Goal: Communication & Community: Answer question/provide support

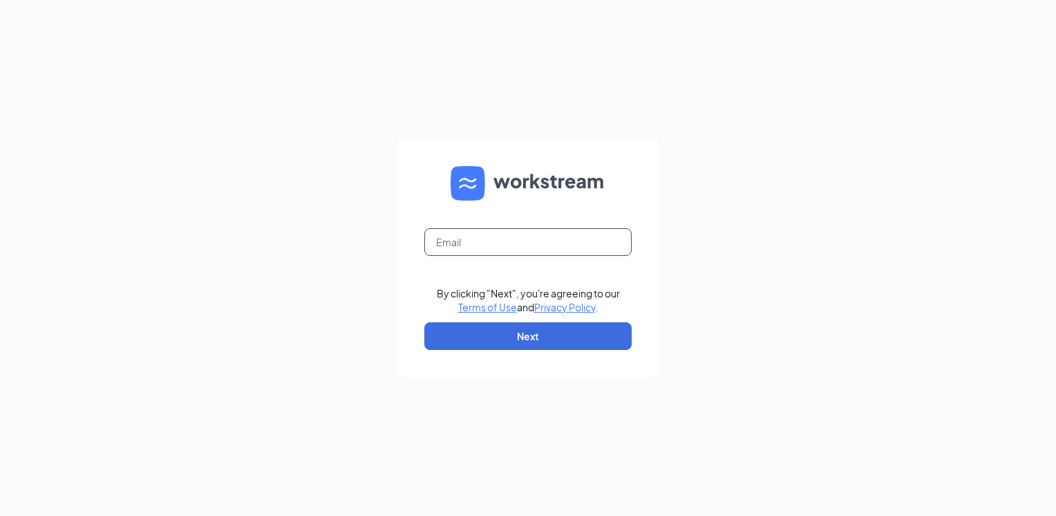
click at [542, 245] on input "text" at bounding box center [528, 242] width 207 height 28
type input "[EMAIL_ADDRESS][DOMAIN_NAME]"
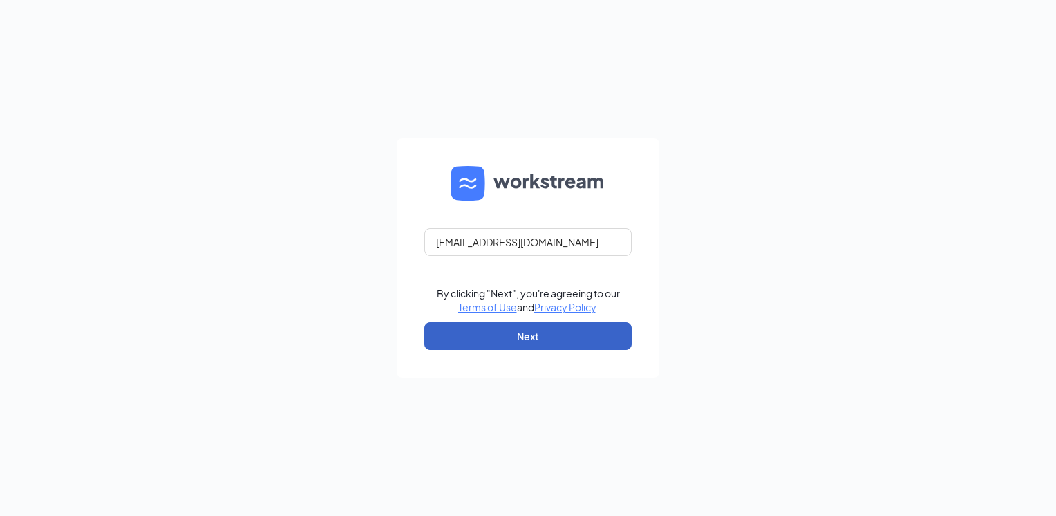
click at [517, 332] on button "Next" at bounding box center [528, 336] width 207 height 28
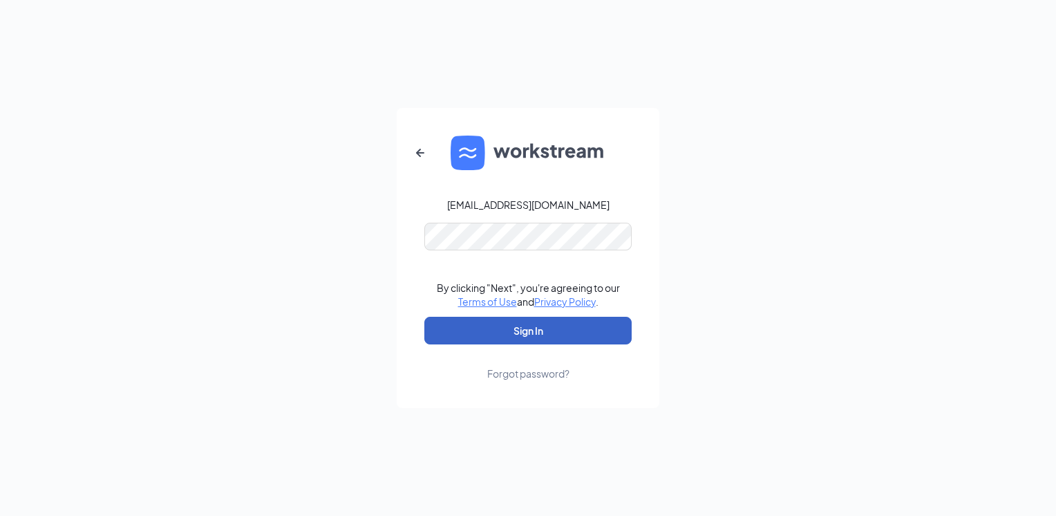
click at [506, 333] on button "Sign In" at bounding box center [528, 331] width 207 height 28
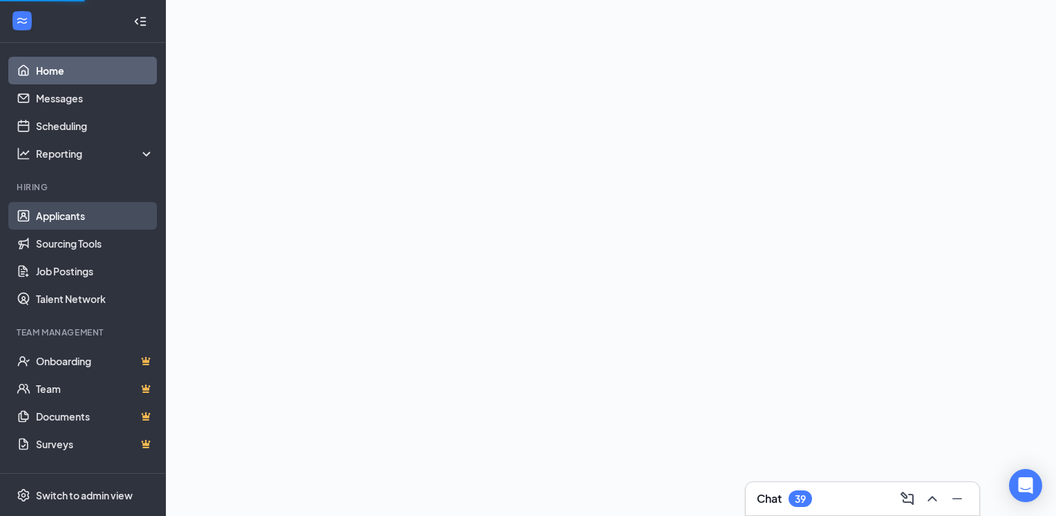
click at [59, 217] on link "Applicants" at bounding box center [95, 216] width 118 height 28
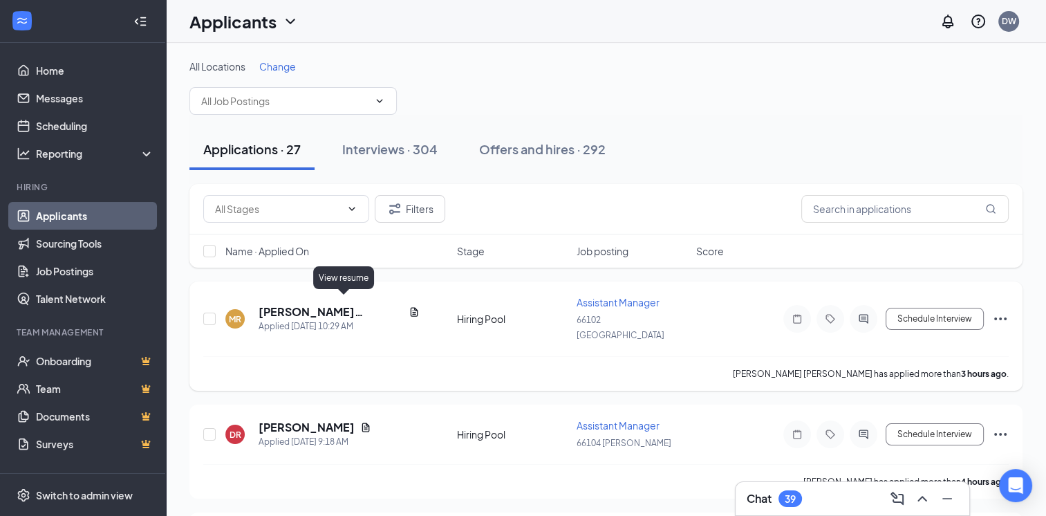
click at [410, 307] on icon "Document" at bounding box center [414, 311] width 8 height 9
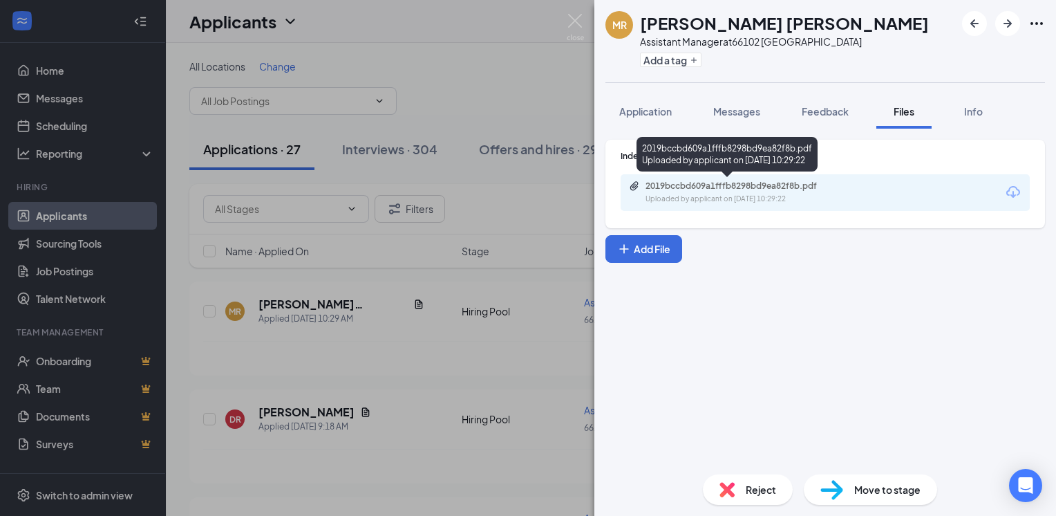
click at [720, 183] on div "2019bccbd609a1fffb8298bd9ea82f8b.pdf" at bounding box center [743, 185] width 194 height 11
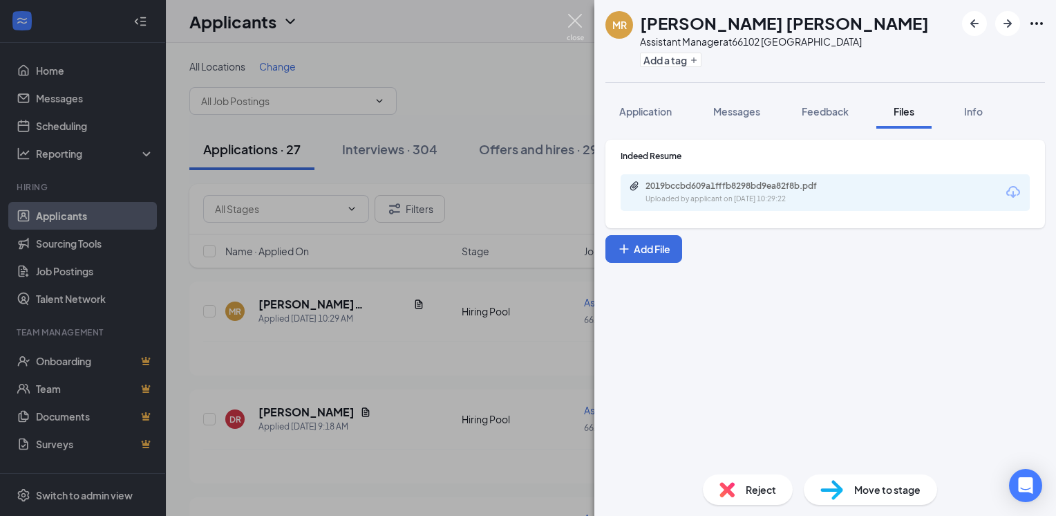
click at [575, 22] on img at bounding box center [575, 27] width 17 height 27
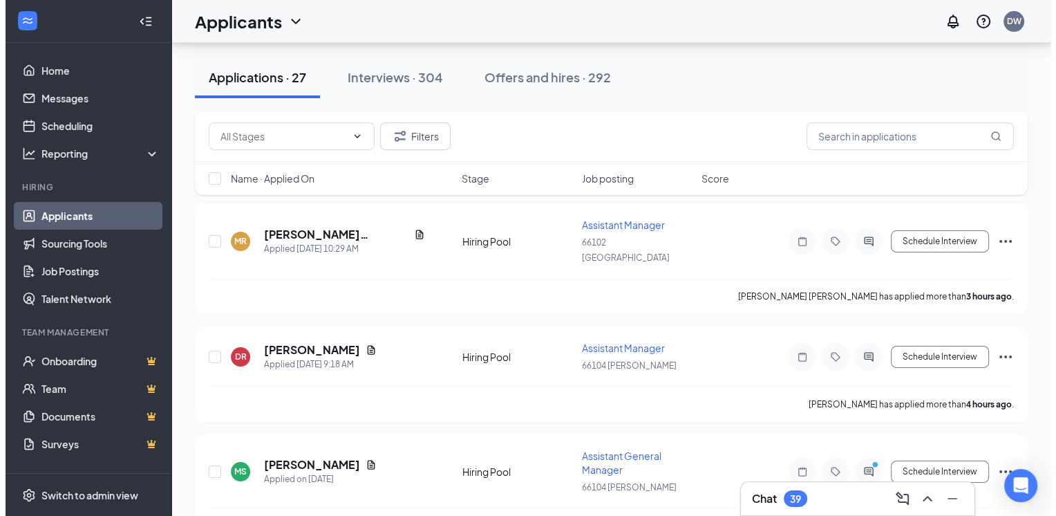
scroll to position [76, 0]
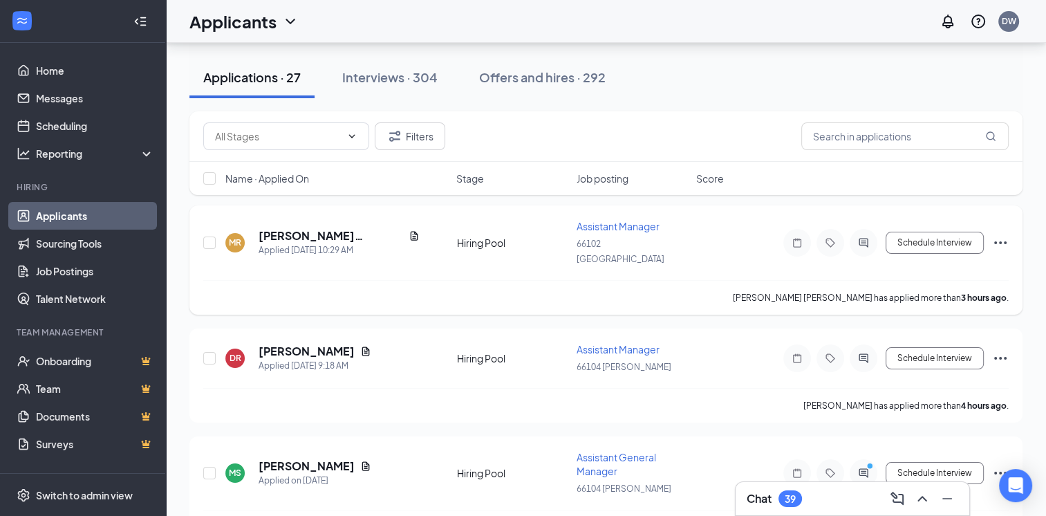
click at [999, 241] on icon "Ellipses" at bounding box center [1000, 242] width 12 height 3
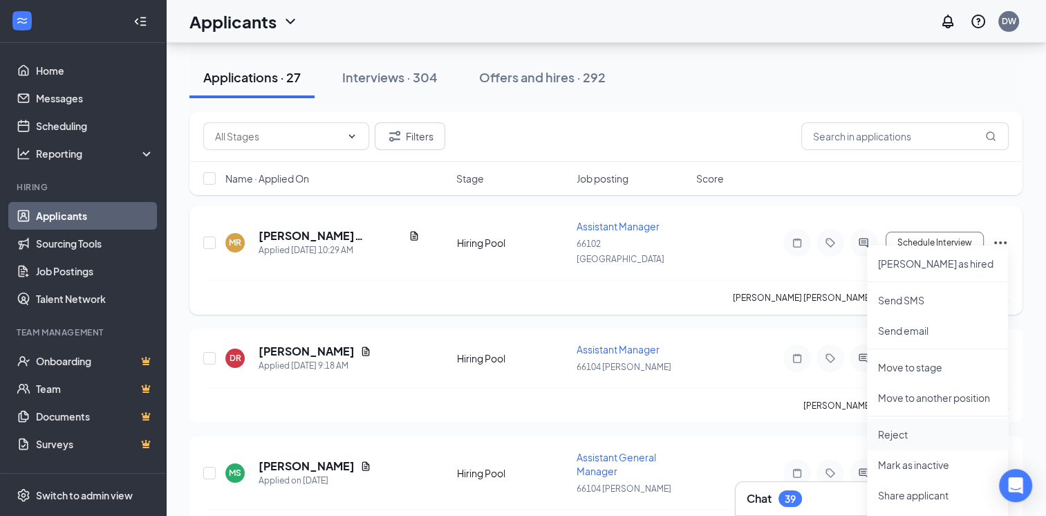
click at [895, 433] on p "Reject" at bounding box center [937, 434] width 119 height 14
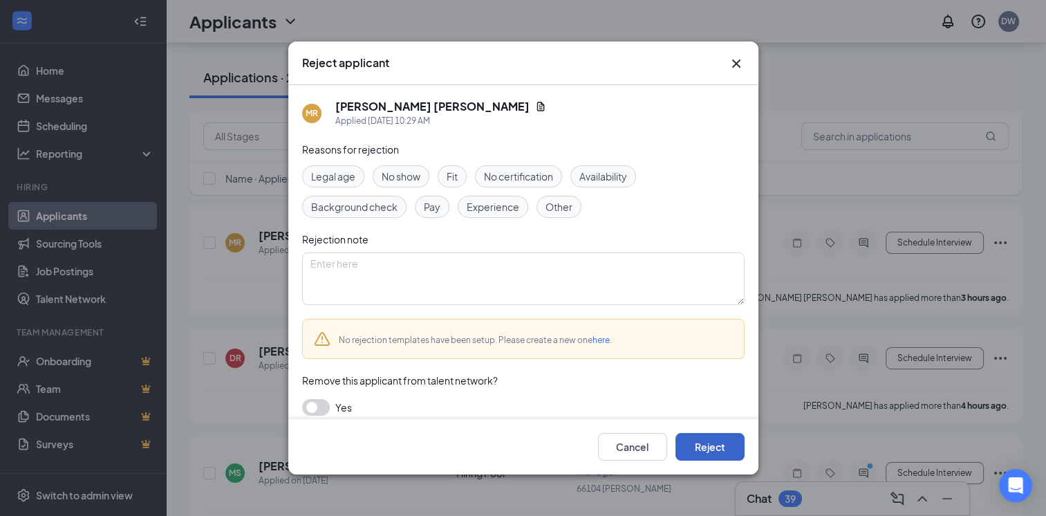
click at [705, 443] on button "Reject" at bounding box center [709, 447] width 69 height 28
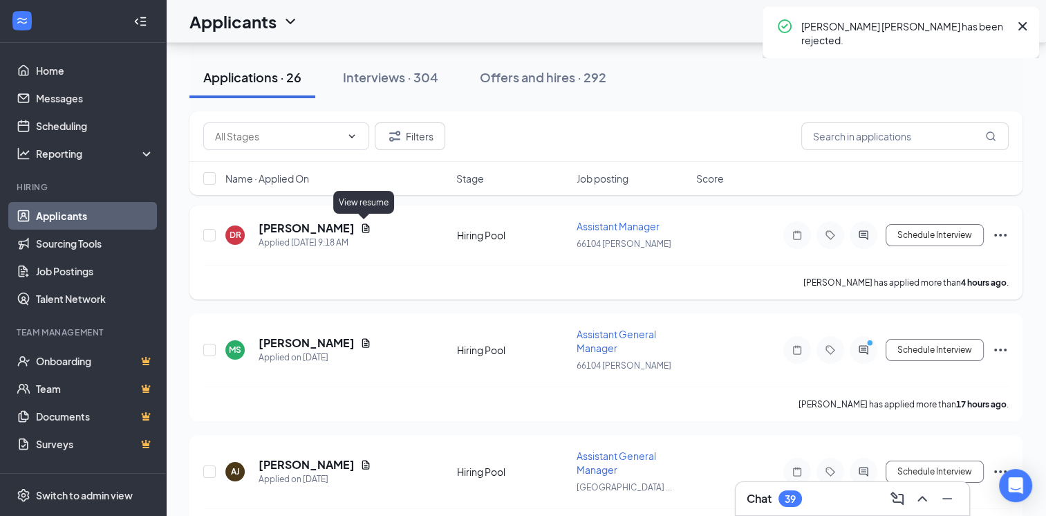
click at [362, 223] on icon "Document" at bounding box center [365, 228] width 11 height 11
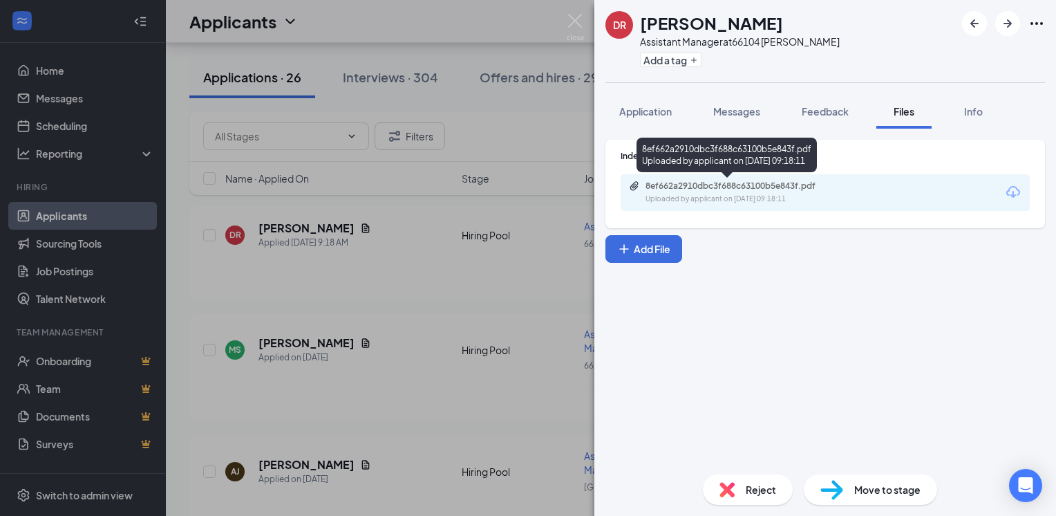
click at [711, 186] on div "8ef662a2910dbc3f688c63100b5e843f.pdf" at bounding box center [743, 185] width 194 height 11
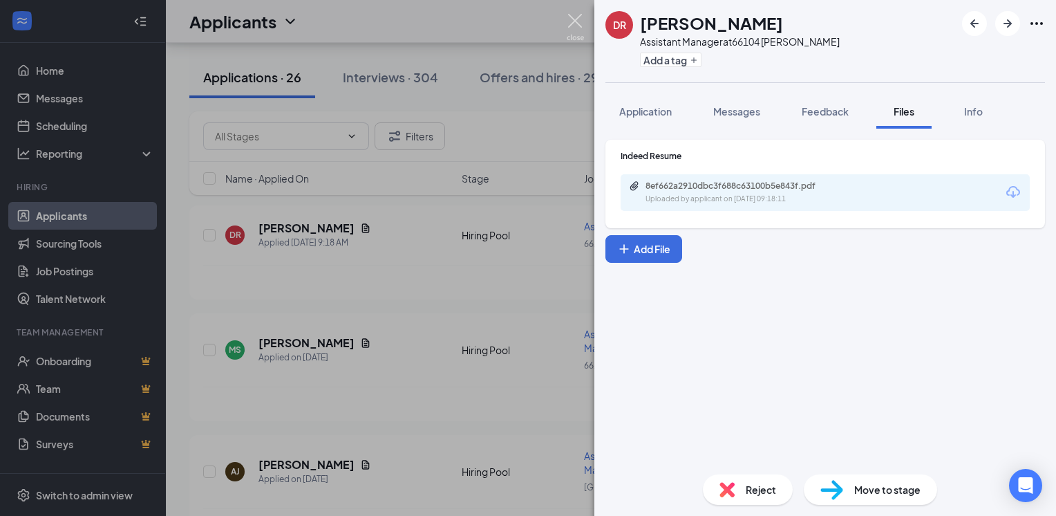
click at [573, 18] on img at bounding box center [575, 27] width 17 height 27
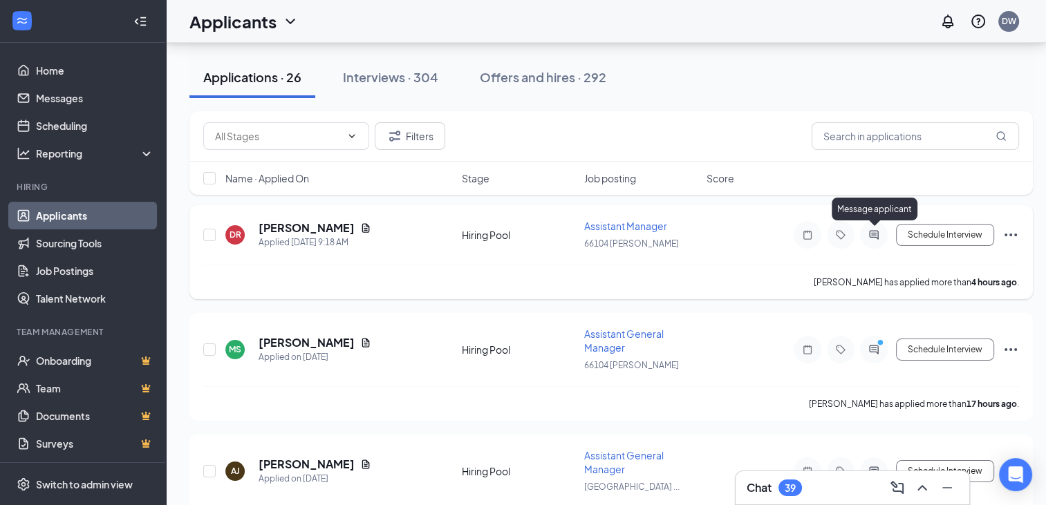
click at [874, 230] on icon "ActiveChat" at bounding box center [873, 234] width 9 height 9
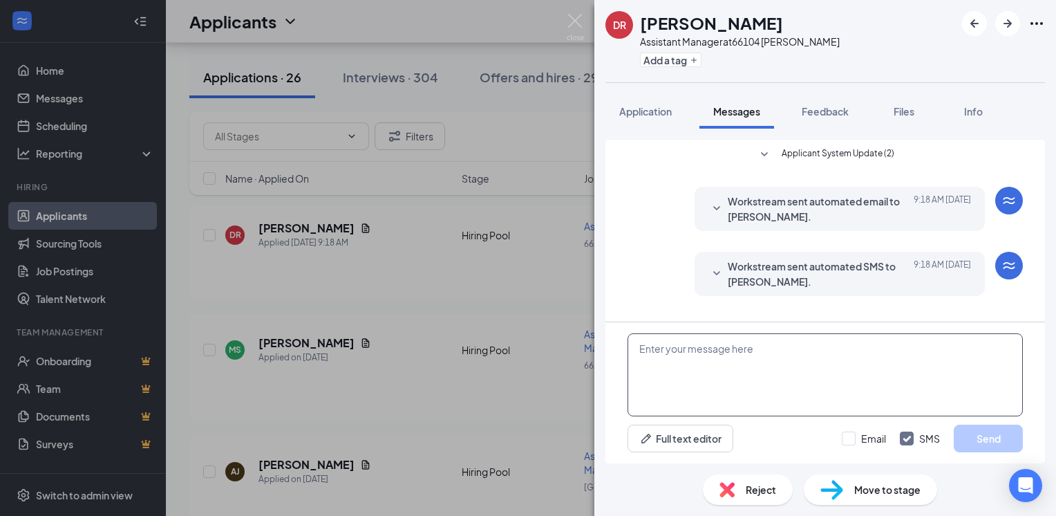
click at [675, 342] on textarea at bounding box center [825, 374] width 395 height 83
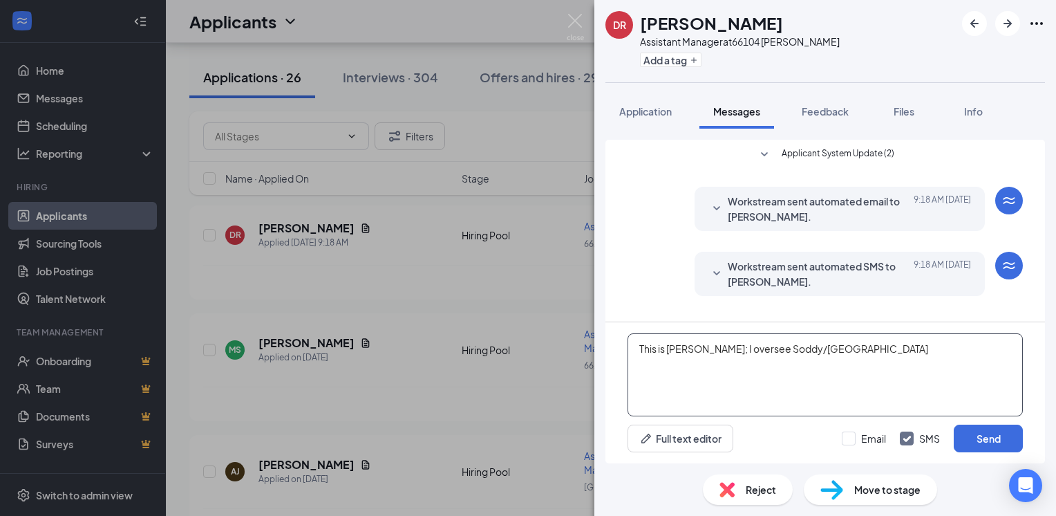
click at [817, 351] on textarea "This is [PERSON_NAME]; I oversee Soddy/[GEOGRAPHIC_DATA]" at bounding box center [825, 374] width 395 height 83
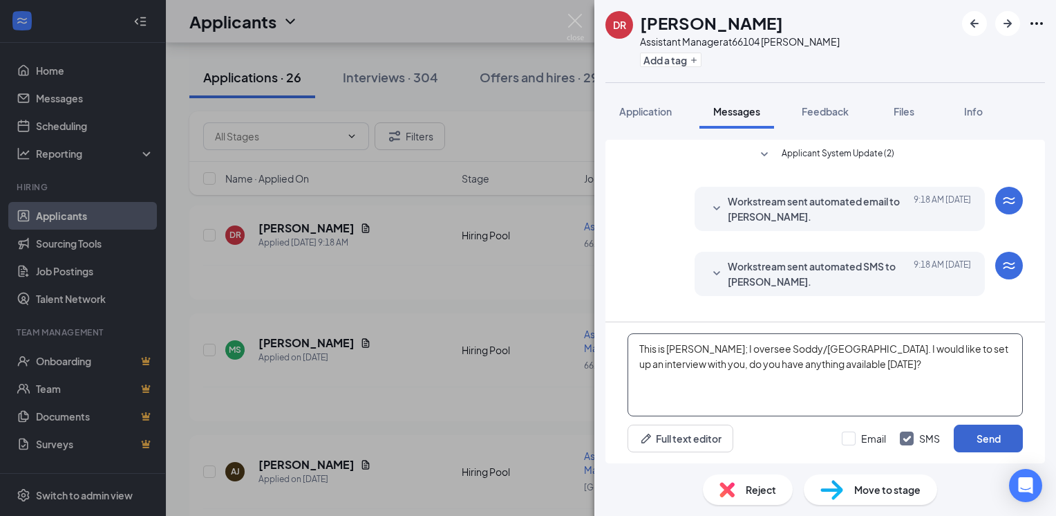
type textarea "This is [PERSON_NAME]; I oversee Soddy/[GEOGRAPHIC_DATA]. I would like to set u…"
click at [983, 436] on button "Send" at bounding box center [988, 439] width 69 height 28
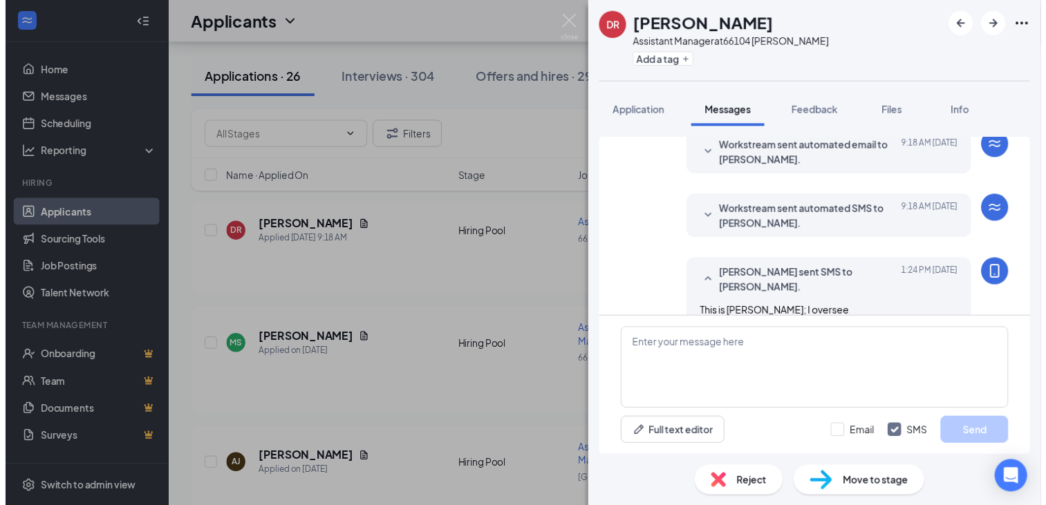
scroll to position [106, 0]
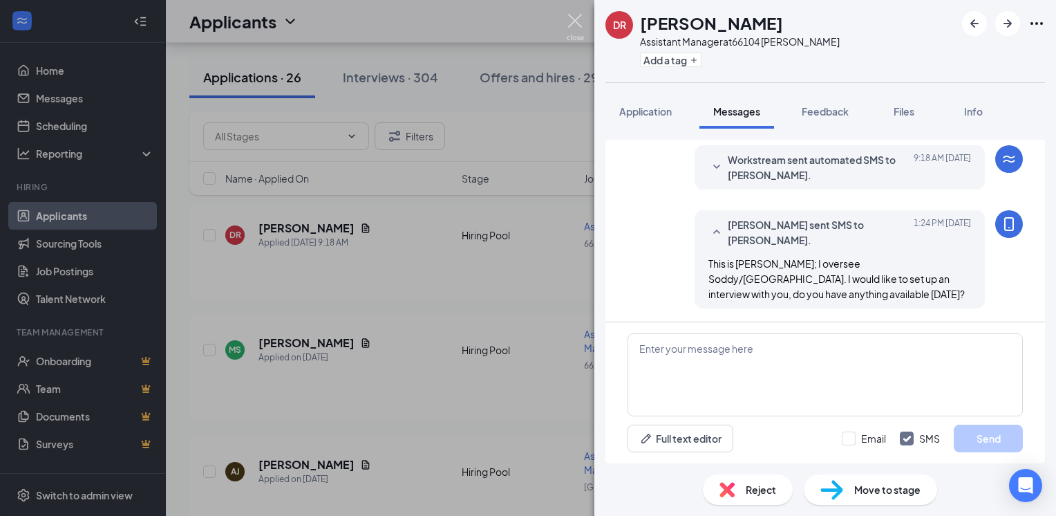
click at [576, 19] on img at bounding box center [575, 27] width 17 height 27
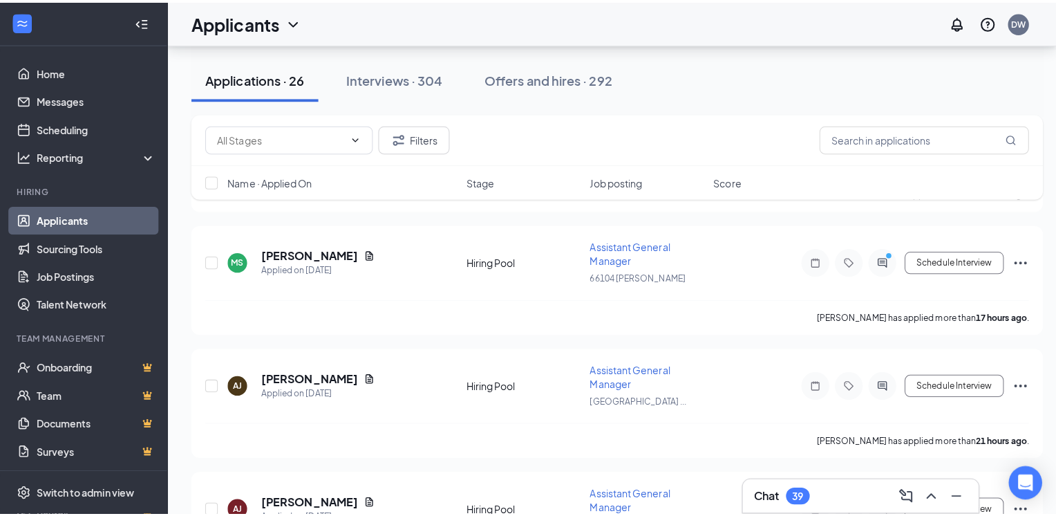
scroll to position [171, 0]
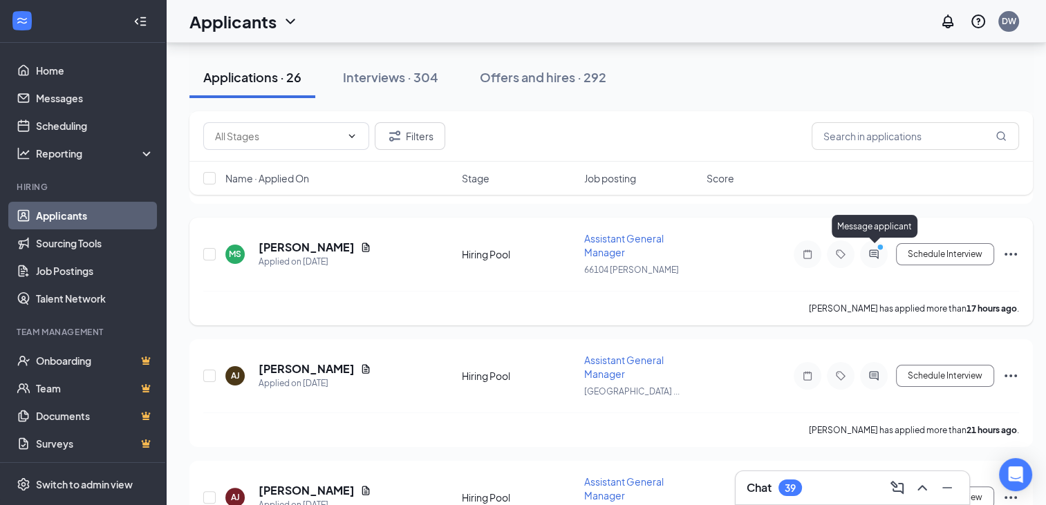
click at [879, 249] on icon "PrimaryDot" at bounding box center [882, 248] width 17 height 11
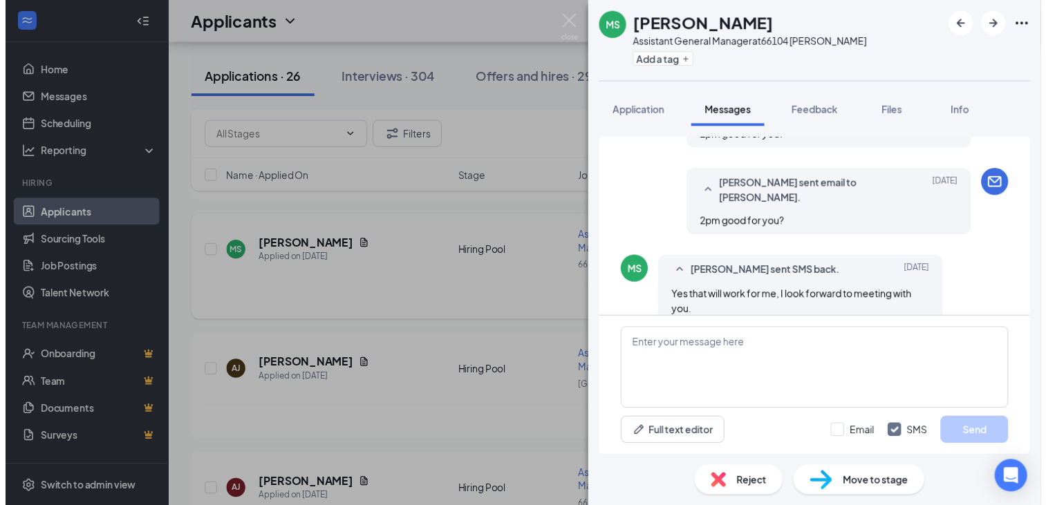
scroll to position [503, 0]
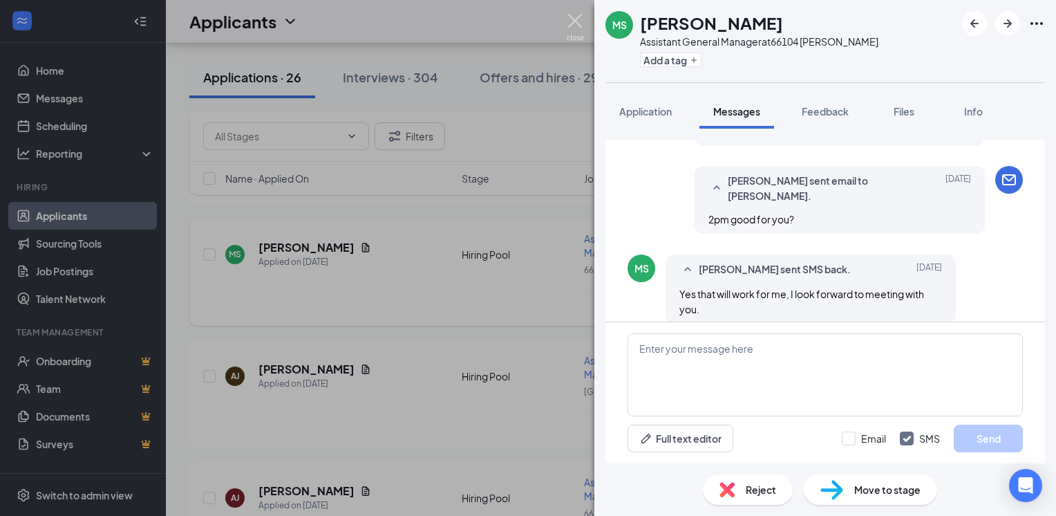
click at [572, 22] on img at bounding box center [575, 27] width 17 height 27
